Goal: Information Seeking & Learning: Learn about a topic

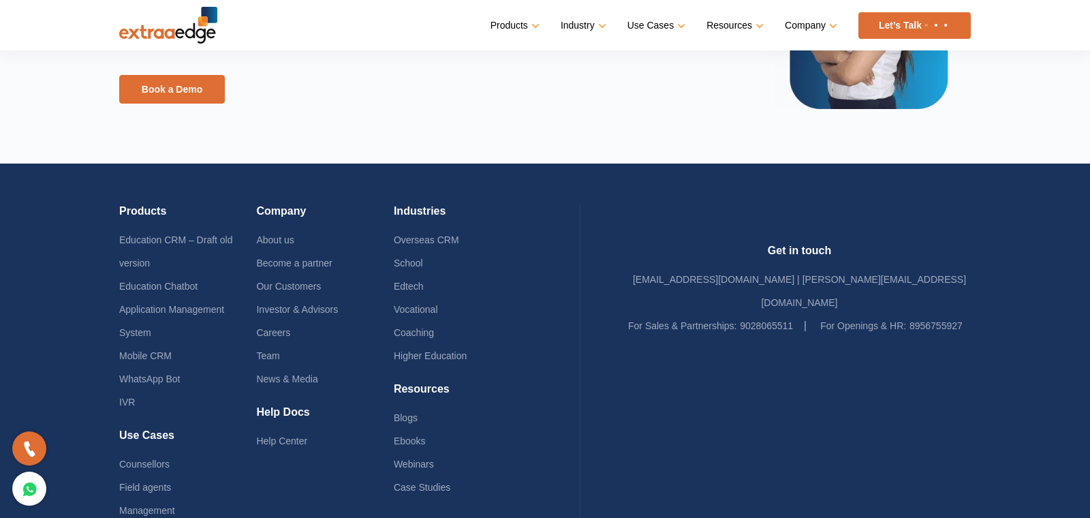
scroll to position [3308, 0]
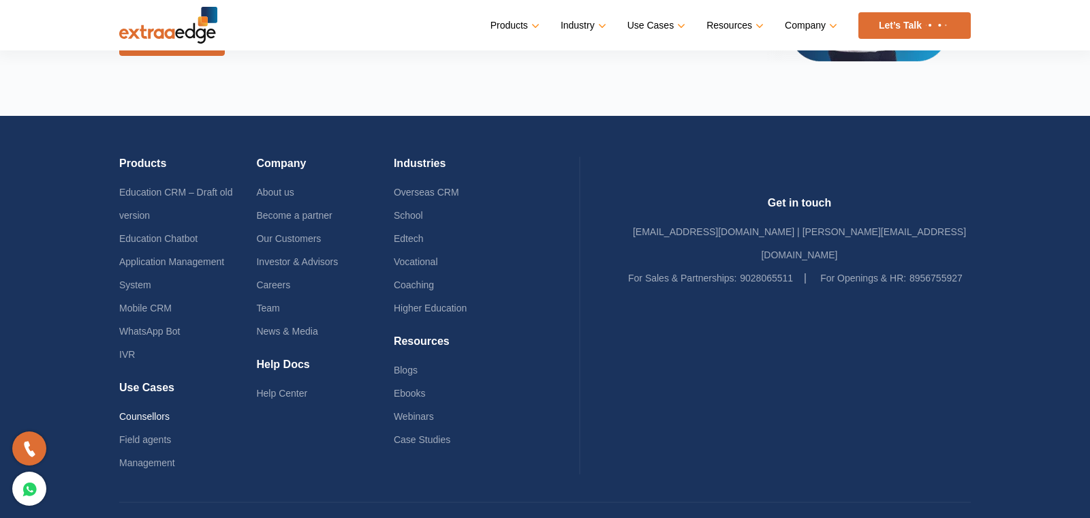
click at [138, 411] on link "Counsellors" at bounding box center [144, 416] width 50 height 11
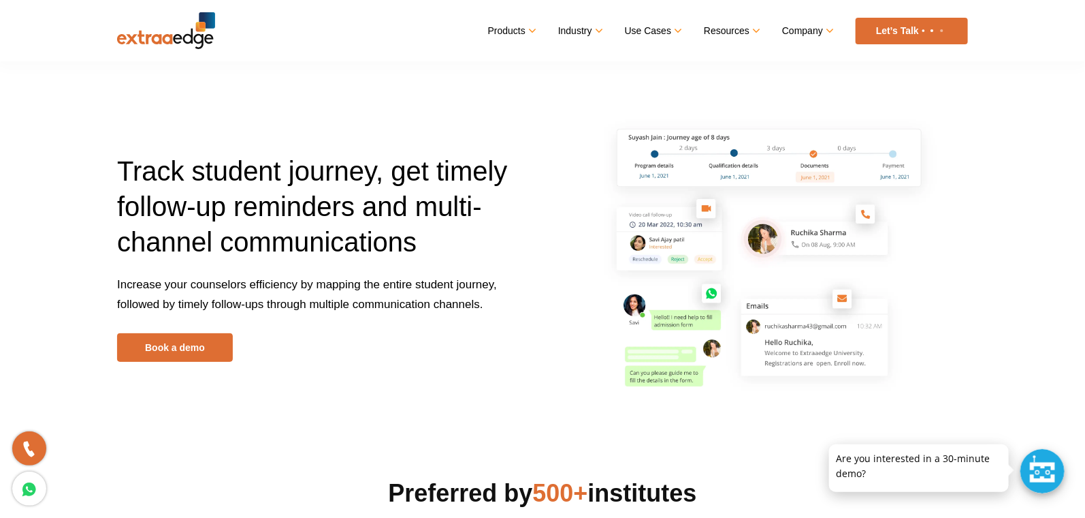
click at [496, 42] on ul "Products Education CRM Streamline your entire admissions process on a single pl…" at bounding box center [728, 31] width 480 height 27
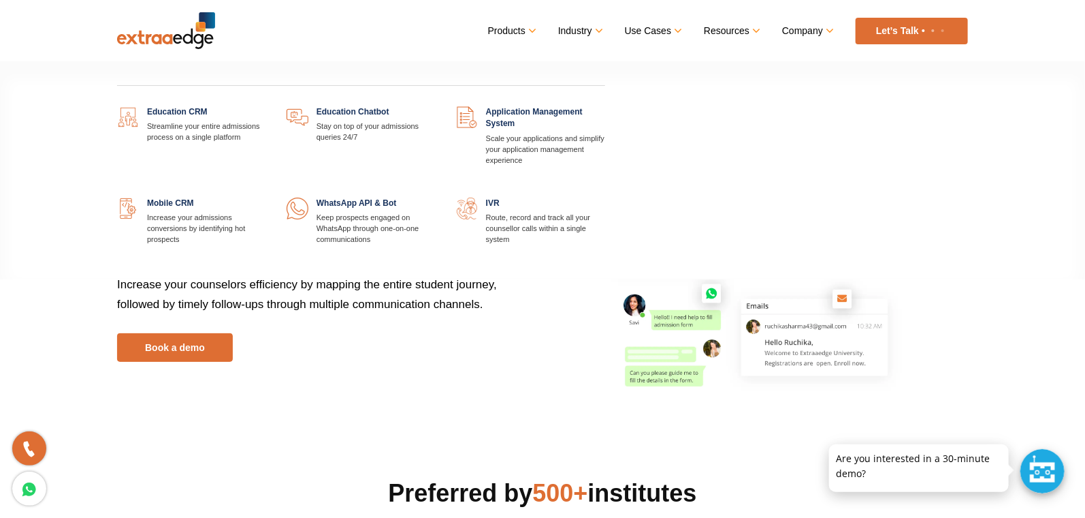
click at [504, 25] on link "Products" at bounding box center [511, 31] width 46 height 20
click at [436, 197] on link at bounding box center [436, 197] width 0 height 0
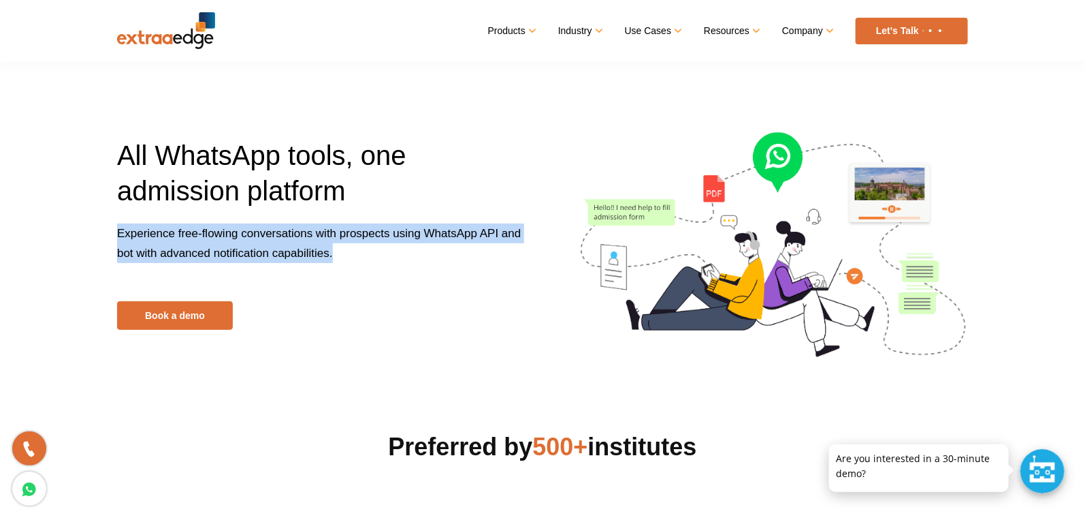
drag, startPoint x: 332, startPoint y: 259, endPoint x: 112, endPoint y: 240, distance: 220.8
click at [112, 240] on div "All WhatsApp tools, one admission platform Experience free-flowing conversation…" at bounding box center [325, 234] width 436 height 192
copy span "Experience free-flowing conversations with prospects using WhatsApp API and bot…"
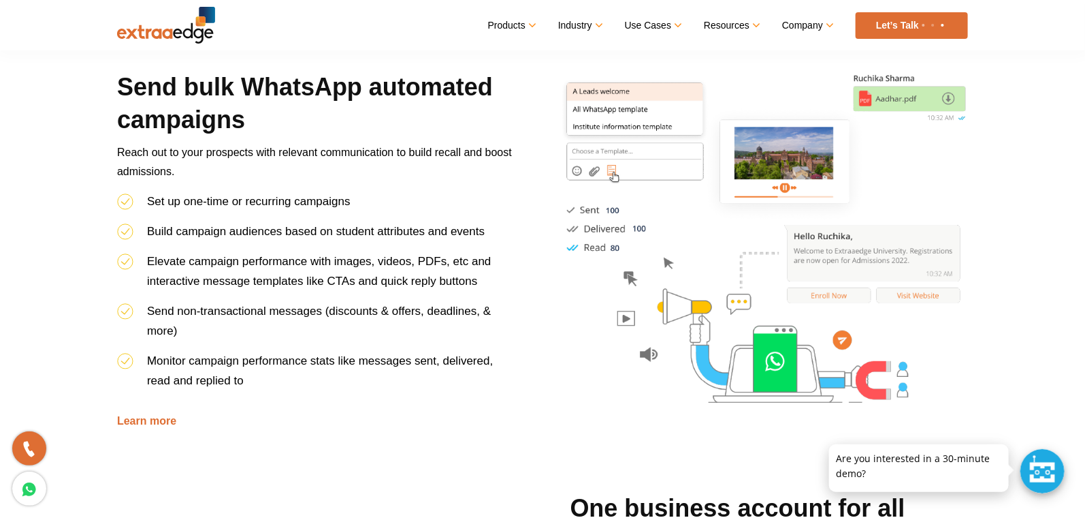
scroll to position [650, 0]
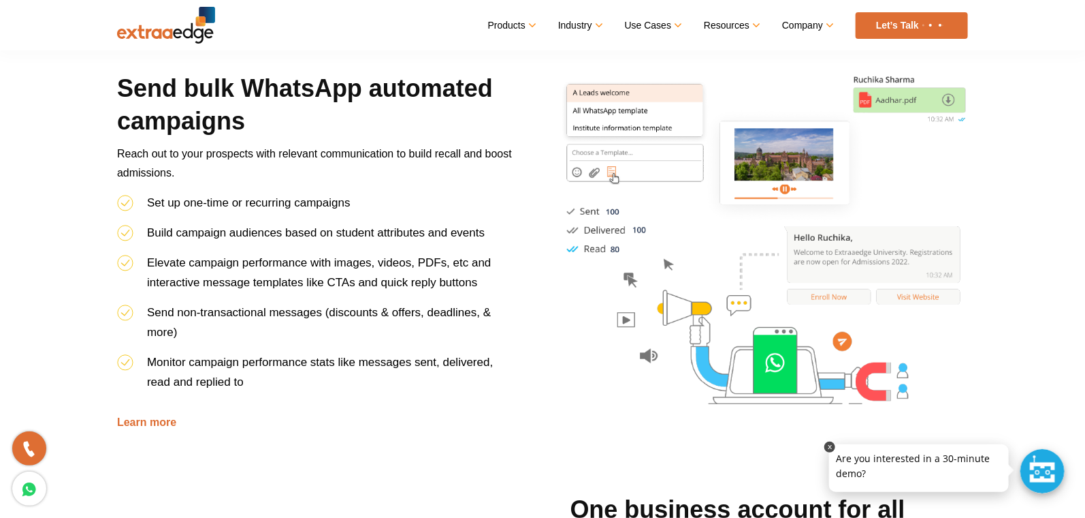
click at [835, 446] on link at bounding box center [830, 446] width 11 height 11
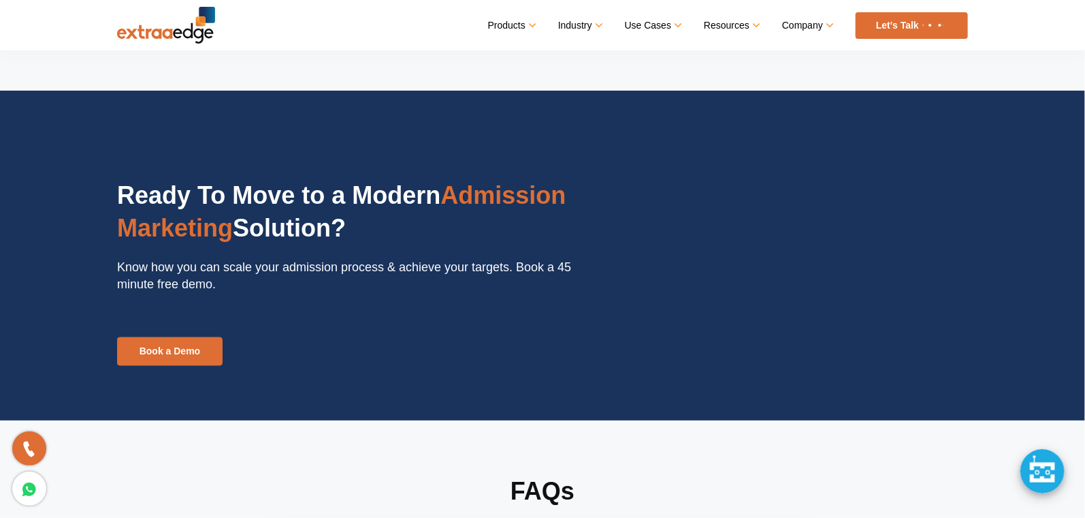
scroll to position [2810, 0]
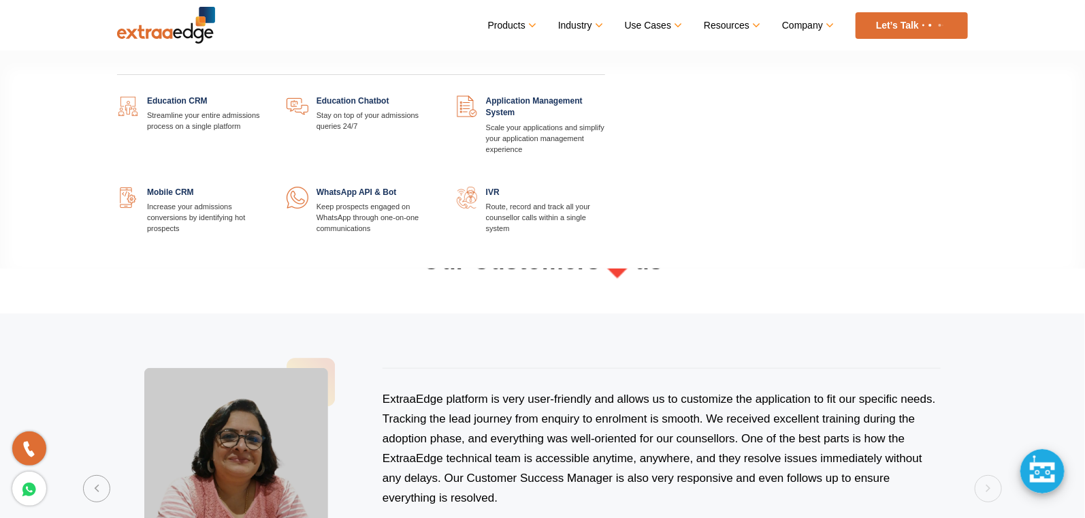
click at [517, 24] on link "Products" at bounding box center [511, 26] width 46 height 20
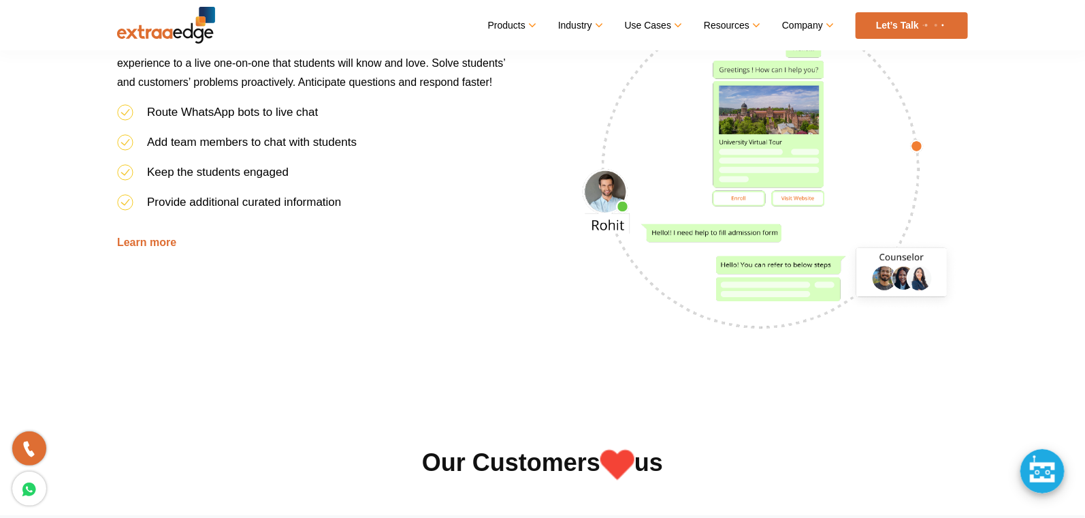
scroll to position [2344, 0]
